Goal: Task Accomplishment & Management: Use online tool/utility

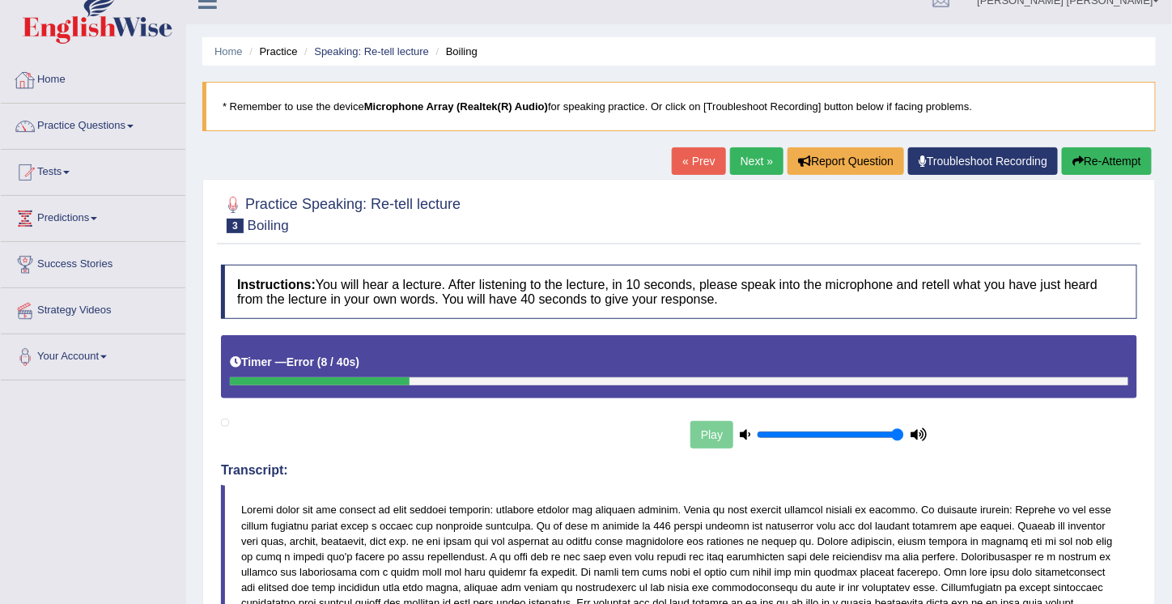
click at [45, 79] on link "Home" at bounding box center [93, 77] width 185 height 40
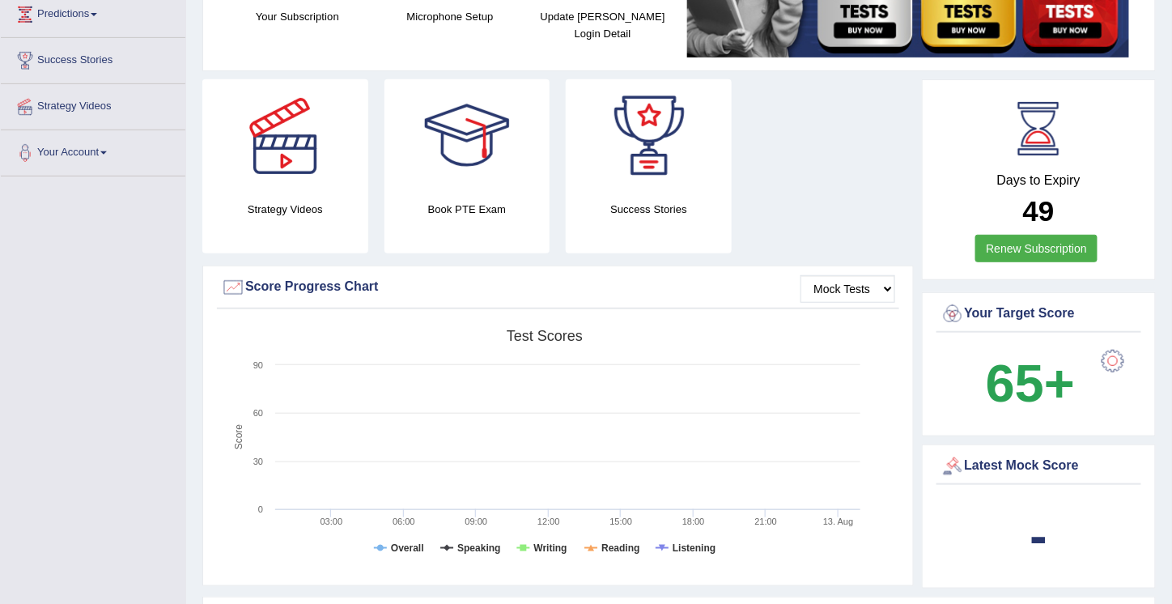
click at [1018, 505] on div "-" at bounding box center [1040, 536] width 198 height 78
click at [1038, 525] on b "-" at bounding box center [1039, 535] width 18 height 59
click at [1032, 455] on div "Latest Mock Score" at bounding box center [1040, 466] width 198 height 24
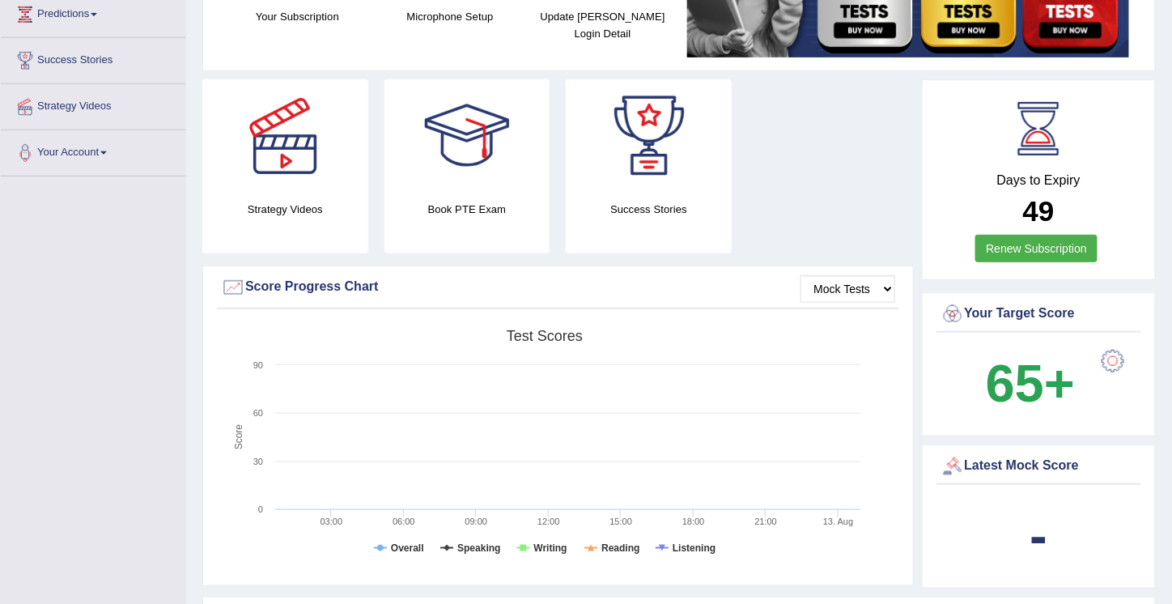
click at [966, 468] on div "Latest Mock Score" at bounding box center [1040, 466] width 198 height 24
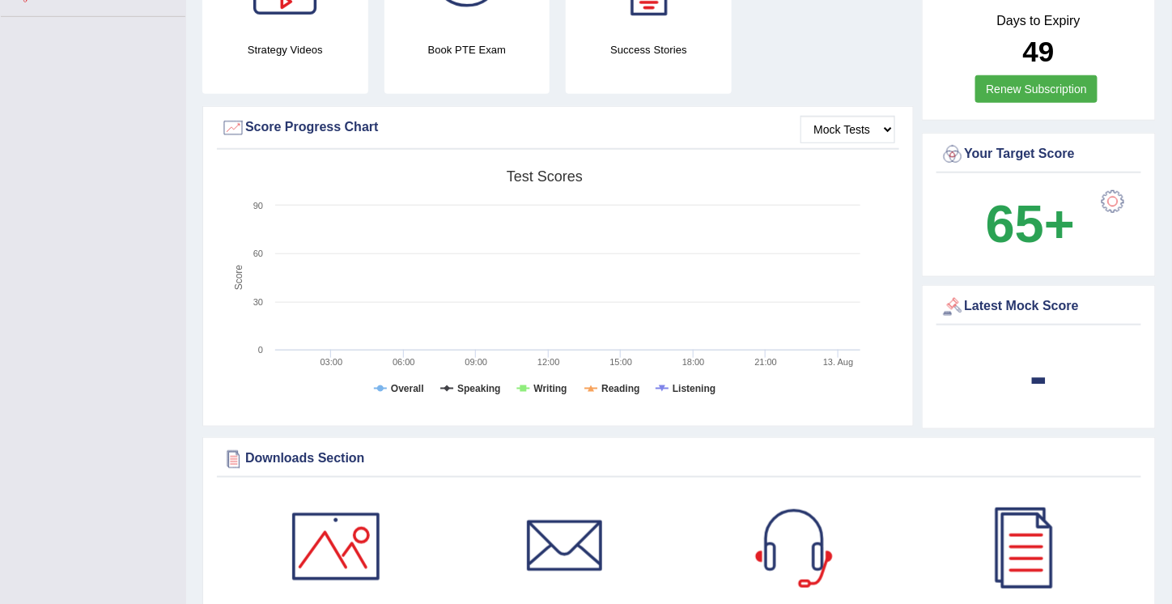
scroll to position [397, 0]
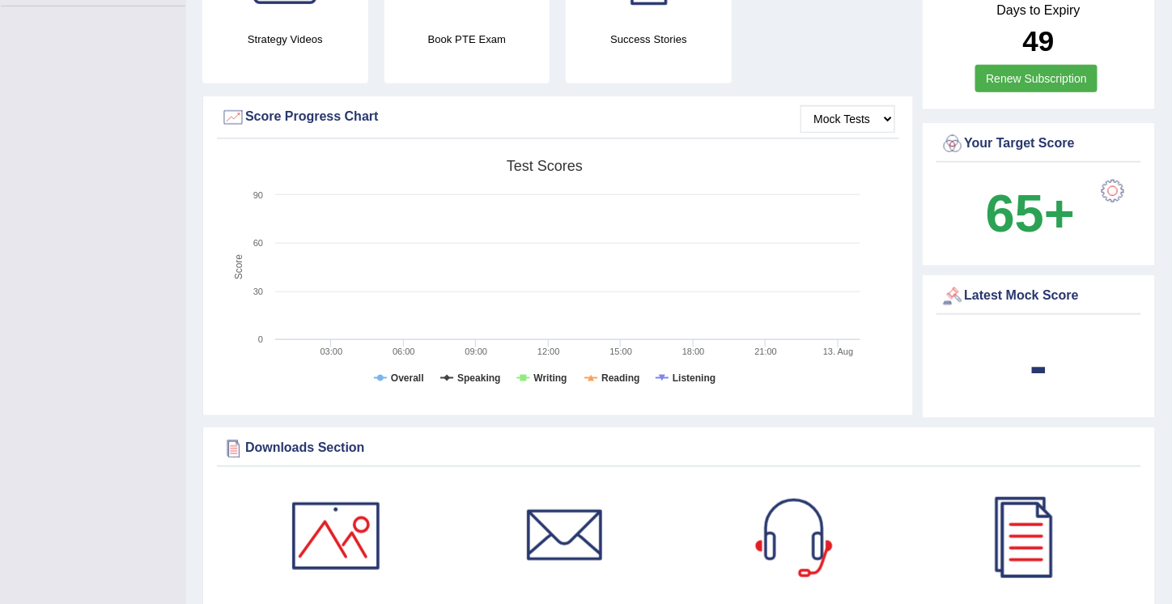
click at [1038, 368] on b "-" at bounding box center [1039, 365] width 18 height 59
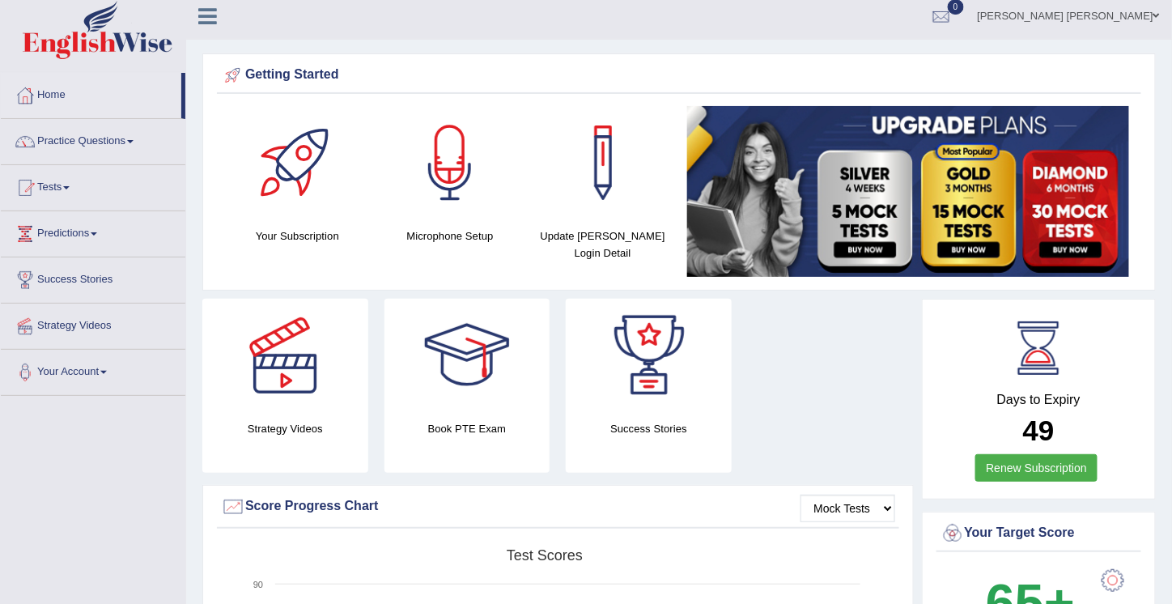
scroll to position [0, 0]
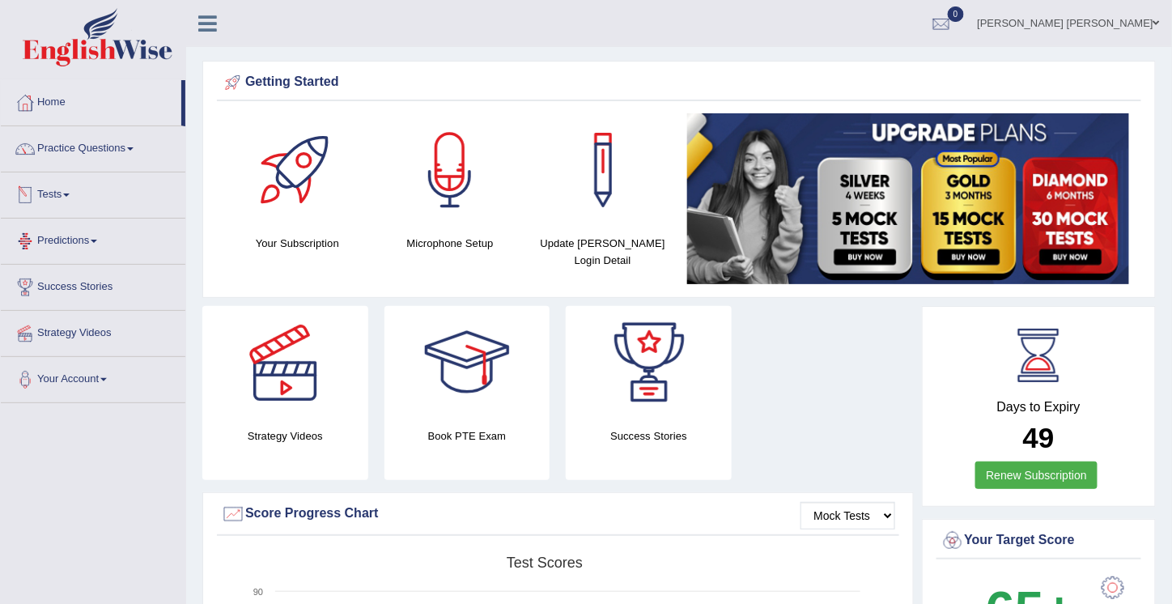
click at [49, 193] on link "Tests" at bounding box center [93, 192] width 185 height 40
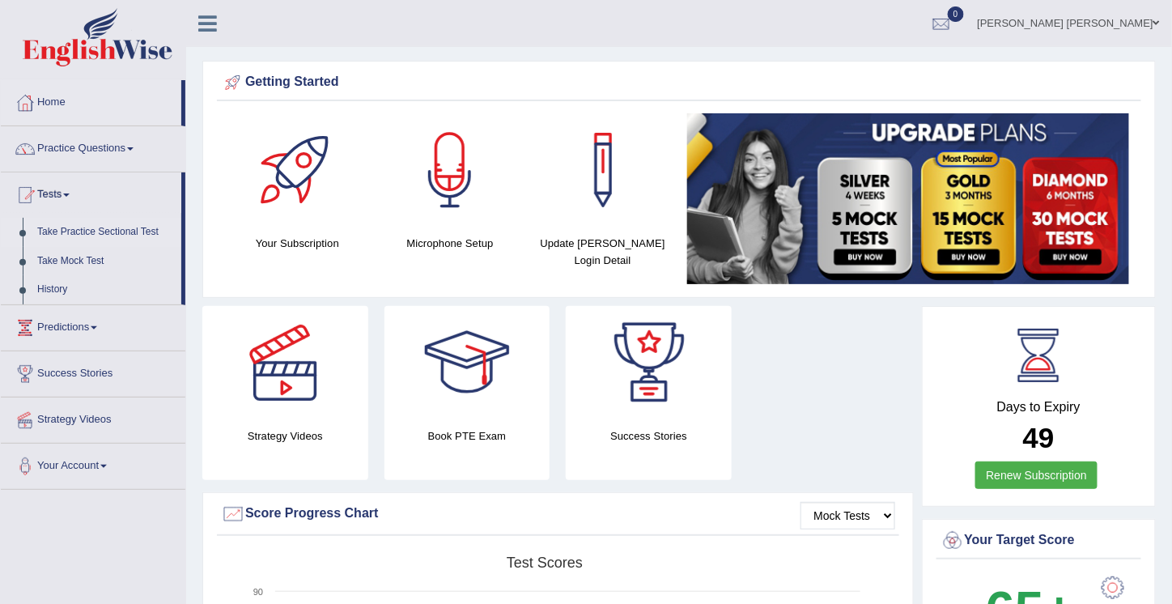
click at [88, 227] on link "Take Practice Sectional Test" at bounding box center [105, 232] width 151 height 29
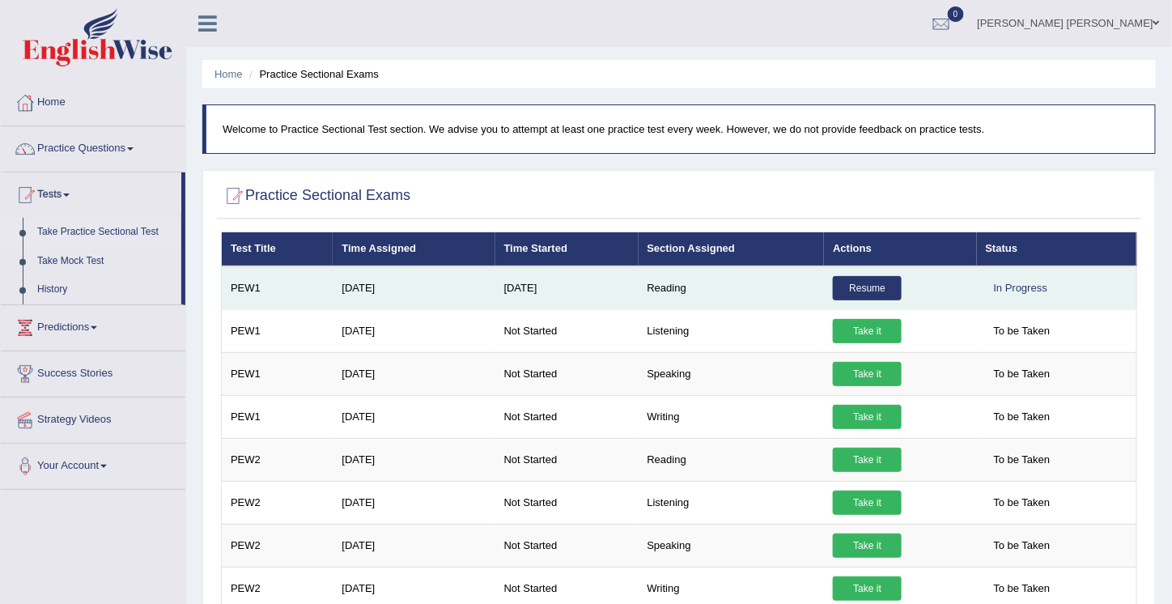
click at [863, 285] on link "Resume" at bounding box center [867, 288] width 69 height 24
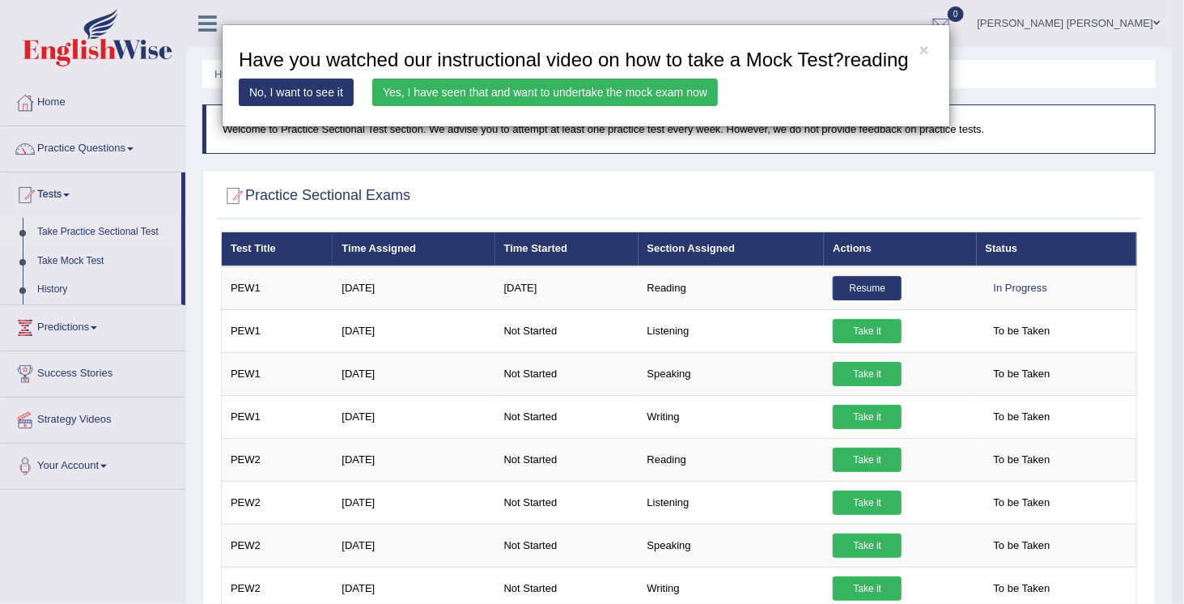
click at [643, 87] on link "Yes, I have seen that and want to undertake the mock exam now" at bounding box center [545, 93] width 346 height 28
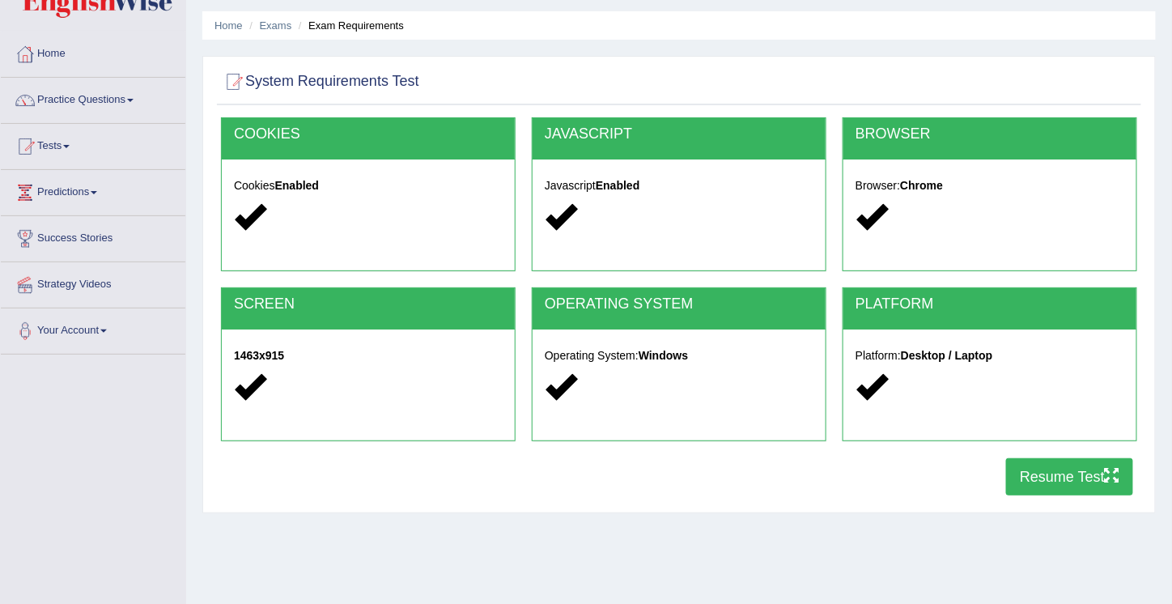
scroll to position [47, 0]
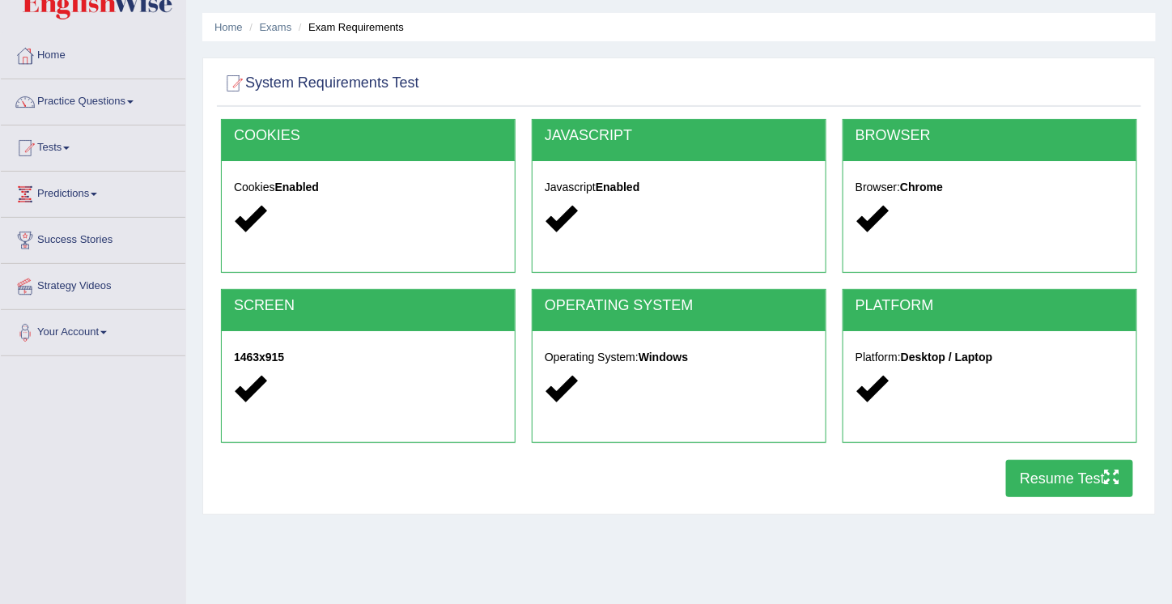
click at [1057, 475] on button "Resume Test" at bounding box center [1069, 478] width 127 height 37
